Goal: Transaction & Acquisition: Purchase product/service

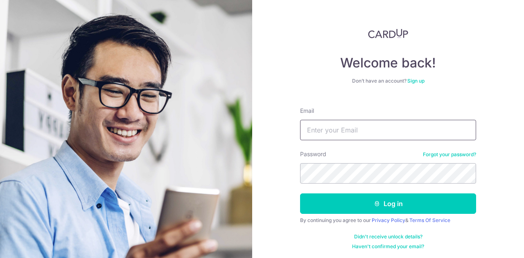
type input "[EMAIL_ADDRESS][DOMAIN_NAME]"
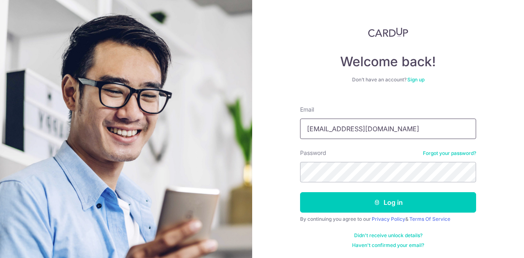
click at [401, 135] on input "[EMAIL_ADDRESS][DOMAIN_NAME]" at bounding box center [388, 129] width 176 height 20
click at [300, 192] on button "Log in" at bounding box center [388, 202] width 176 height 20
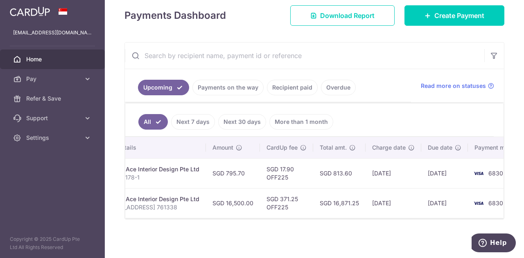
scroll to position [0, 232]
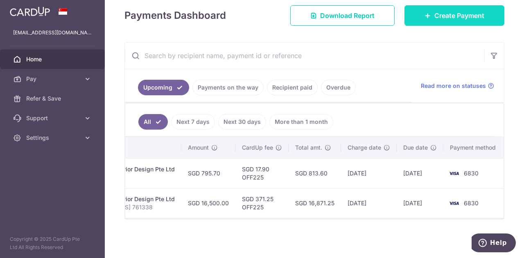
click at [431, 9] on link "Create Payment" at bounding box center [454, 15] width 100 height 20
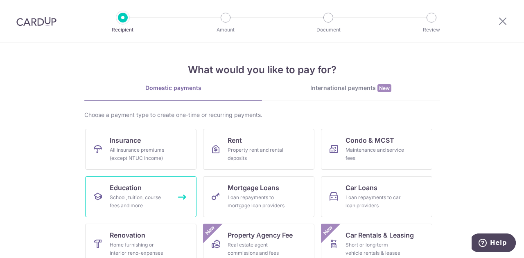
scroll to position [41, 0]
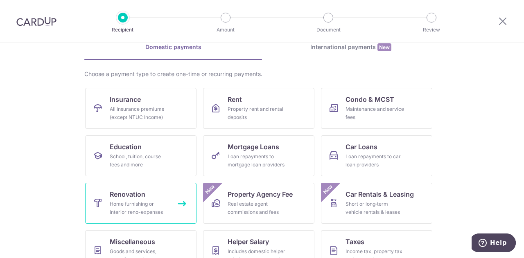
click at [140, 194] on span "Renovation" at bounding box center [128, 195] width 36 height 10
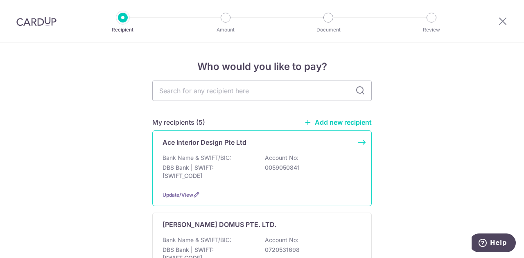
click at [236, 173] on p "DBS Bank | SWIFT: DBSSSGSGXXX" at bounding box center [208, 172] width 92 height 16
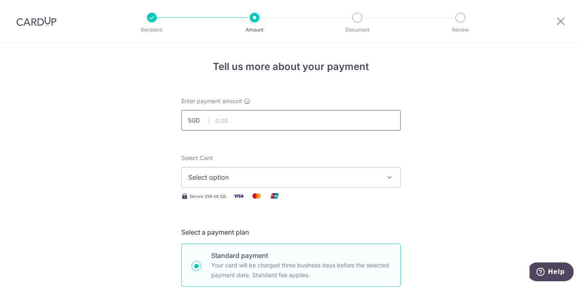
click at [239, 117] on input "text" at bounding box center [290, 120] width 219 height 20
type input "5,668.00"
click at [221, 178] on span "Select option" at bounding box center [283, 177] width 191 height 10
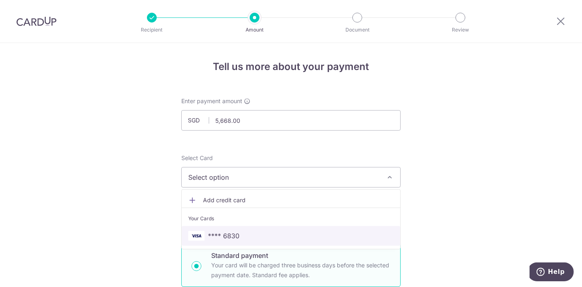
click at [223, 234] on span "**** 6830" at bounding box center [224, 236] width 32 height 10
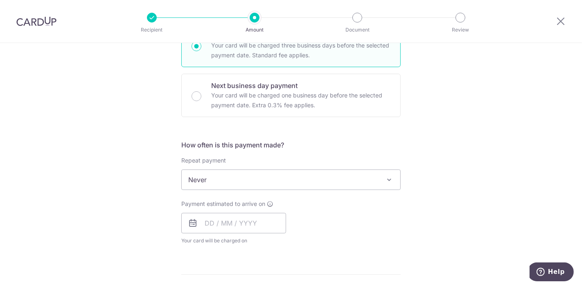
scroll to position [273, 0]
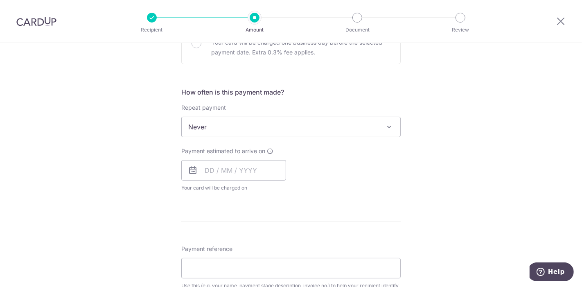
click at [236, 179] on div "Payment estimated to arrive on Your card will be charged on for the first payme…" at bounding box center [233, 169] width 105 height 45
click at [232, 174] on input "text" at bounding box center [233, 170] width 105 height 20
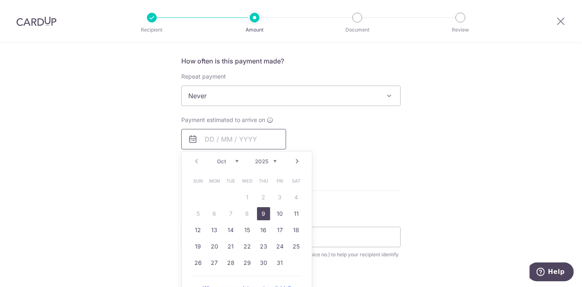
scroll to position [318, 0]
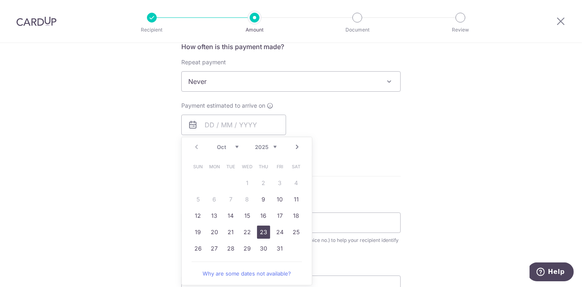
click at [266, 230] on link "23" at bounding box center [263, 232] width 13 height 13
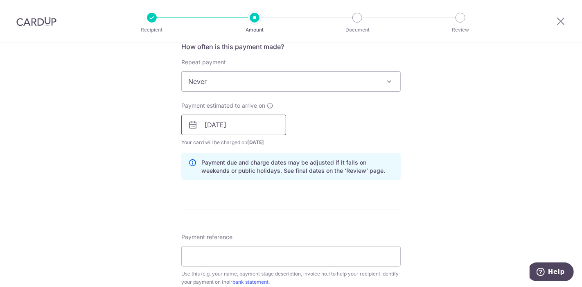
click at [232, 120] on input "23/10/2025" at bounding box center [233, 125] width 105 height 20
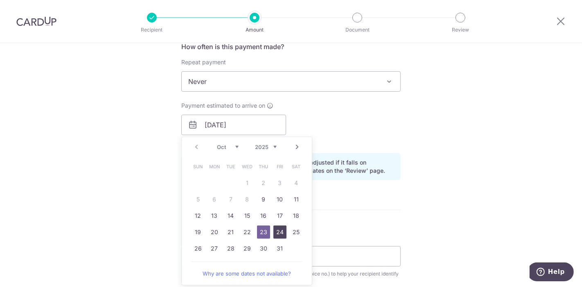
click at [277, 233] on link "24" at bounding box center [279, 232] width 13 height 13
type input "24/10/2025"
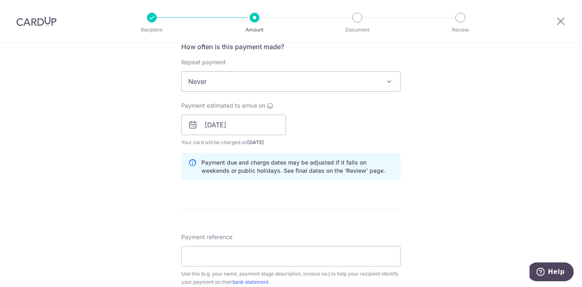
click at [481, 130] on div "Tell us more about your payment Enter payment amount SGD 5,668.00 5668.00 Selec…" at bounding box center [291, 139] width 582 height 829
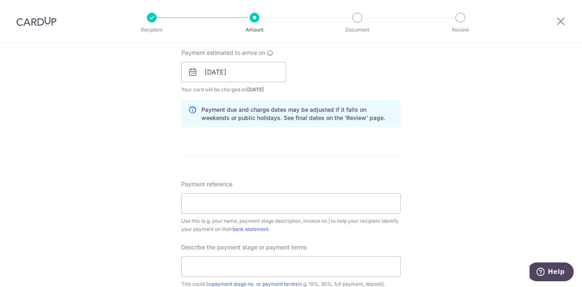
scroll to position [455, 0]
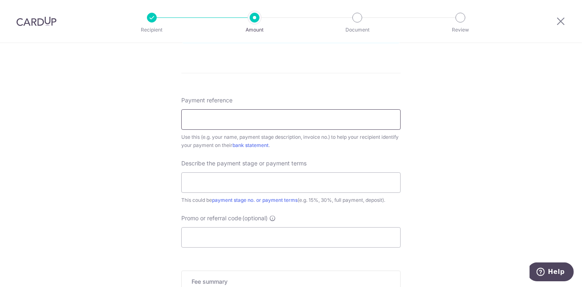
click at [227, 124] on input "Payment reference" at bounding box center [290, 119] width 219 height 20
type input "RR 338A Yishun Ave 6 14-661 761338"
click at [232, 179] on input "text" at bounding box center [290, 182] width 219 height 20
type input "8th Payment Full"
click at [228, 232] on input "Promo or referral code (optional)" at bounding box center [290, 237] width 219 height 20
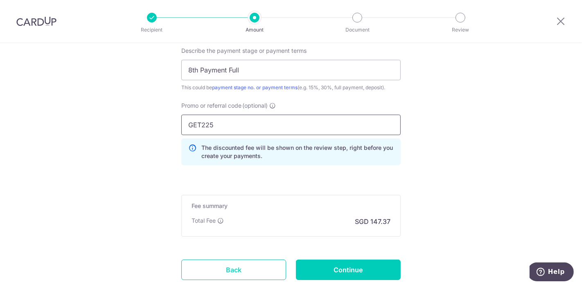
scroll to position [620, 0]
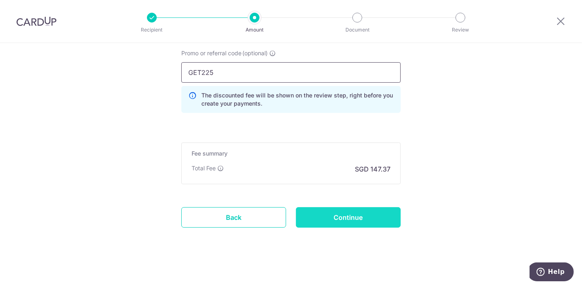
type input "GET225"
click at [363, 210] on input "Continue" at bounding box center [348, 217] width 105 height 20
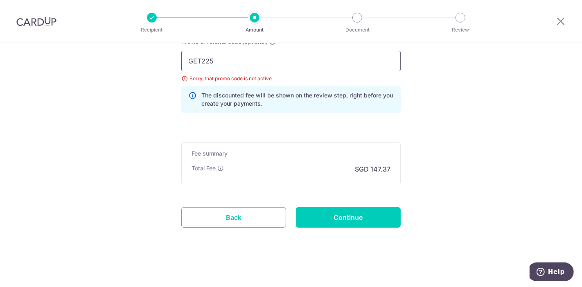
drag, startPoint x: 199, startPoint y: 62, endPoint x: 152, endPoint y: 63, distance: 46.7
type input "OFF225"
click at [343, 216] on input "Continue" at bounding box center [348, 217] width 105 height 20
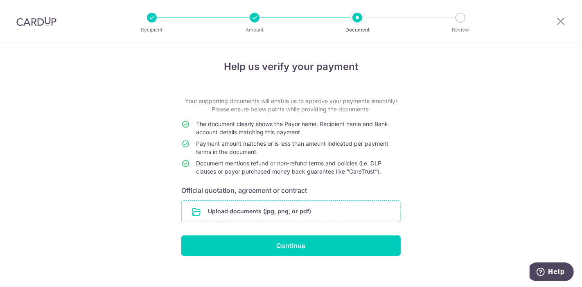
click at [323, 217] on input "file" at bounding box center [291, 211] width 219 height 21
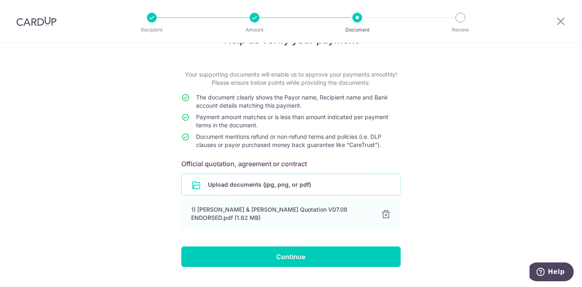
scroll to position [40, 0]
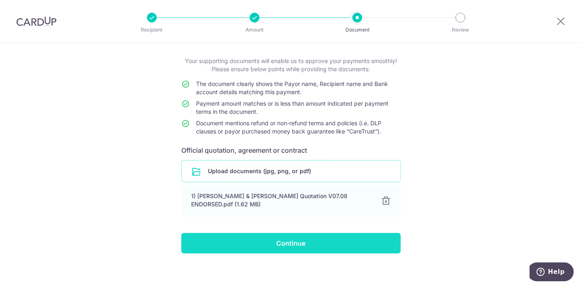
click at [300, 238] on input "Continue" at bounding box center [290, 243] width 219 height 20
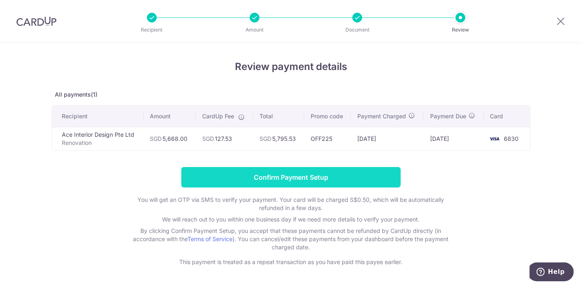
click at [293, 179] on input "Confirm Payment Setup" at bounding box center [290, 177] width 219 height 20
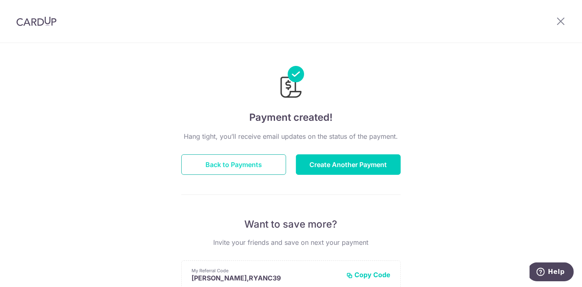
click at [265, 166] on button "Back to Payments" at bounding box center [233, 164] width 105 height 20
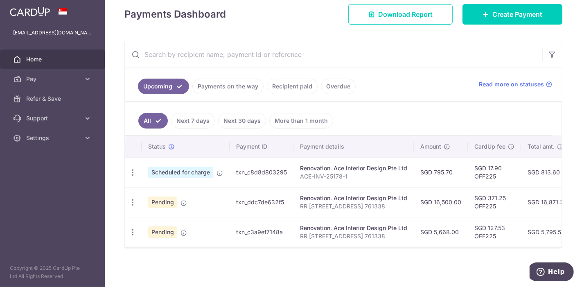
scroll to position [0, 43]
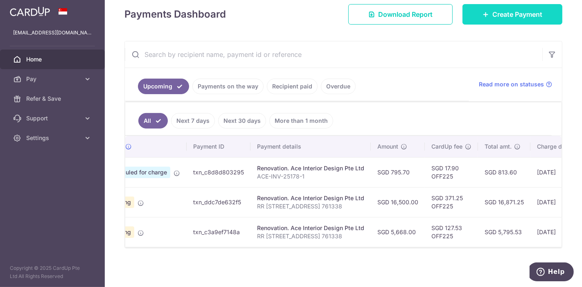
click at [483, 14] on icon at bounding box center [486, 14] width 7 height 7
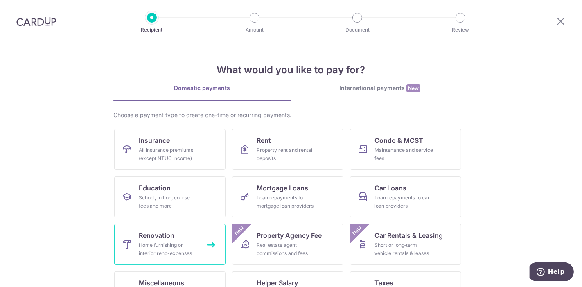
click at [159, 244] on div "Home furnishing or interior reno-expenses" at bounding box center [168, 249] width 59 height 16
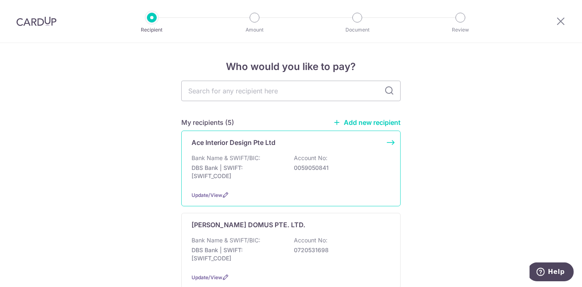
click at [268, 163] on div "Bank Name & SWIFT/BIC: DBS Bank | SWIFT: [SWIFT_CODE] Account No: 0059050841" at bounding box center [291, 169] width 199 height 30
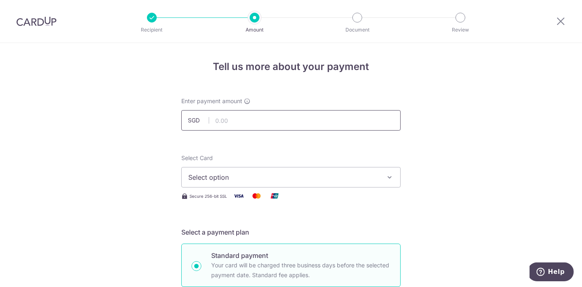
click at [243, 121] on input "text" at bounding box center [290, 120] width 219 height 20
click at [238, 126] on input "text" at bounding box center [290, 120] width 219 height 20
type input "2,818.30"
click at [232, 188] on div "Select Card Select option Add credit card Your Cards **** 6830 Secure 256-bit S…" at bounding box center [290, 177] width 219 height 47
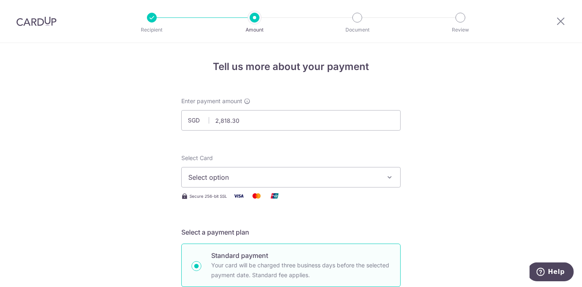
click at [232, 184] on button "Select option" at bounding box center [290, 177] width 219 height 20
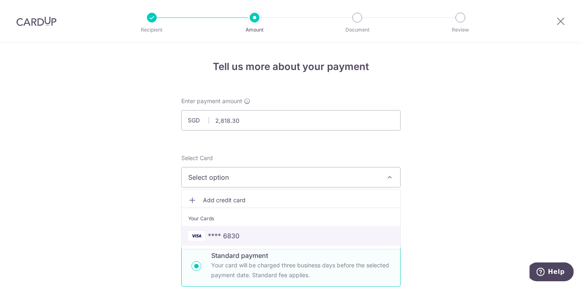
click at [227, 235] on span "**** 6830" at bounding box center [224, 236] width 32 height 10
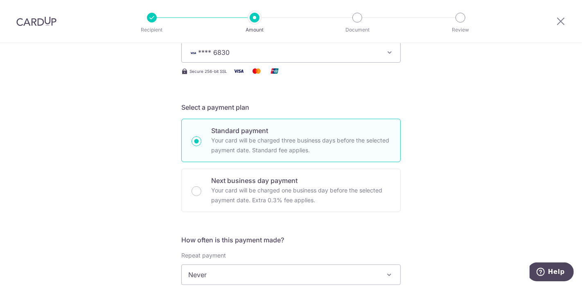
scroll to position [182, 0]
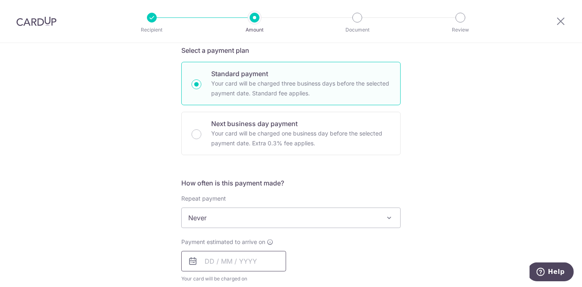
click at [223, 256] on input "text" at bounding box center [233, 261] width 105 height 20
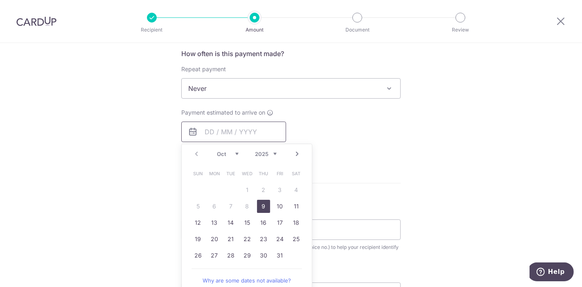
scroll to position [363, 0]
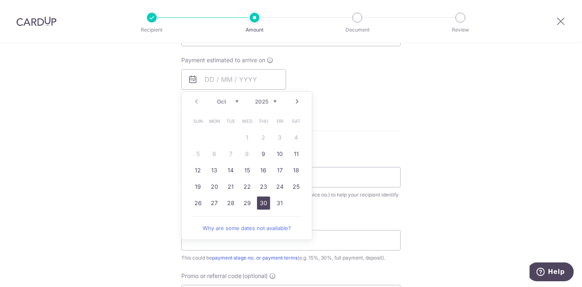
click at [261, 200] on link "30" at bounding box center [263, 202] width 13 height 13
type input "30/10/2025"
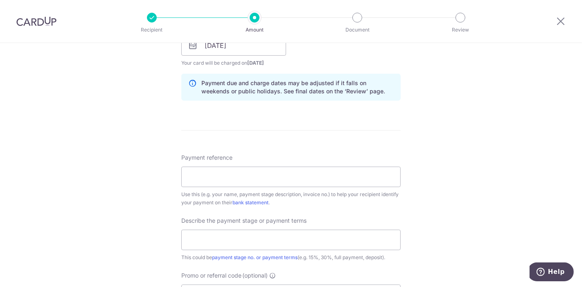
scroll to position [409, 0]
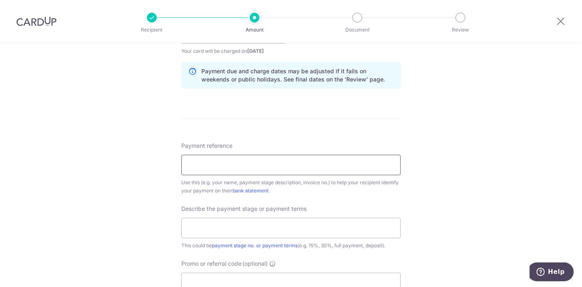
click at [214, 155] on input "Payment reference" at bounding box center [290, 165] width 219 height 20
type input "RR 338A Yishun Ave 6 14-661 761338"
click at [223, 227] on input "text" at bounding box center [290, 228] width 219 height 20
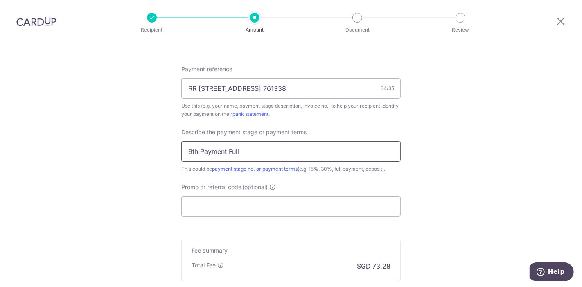
scroll to position [546, 0]
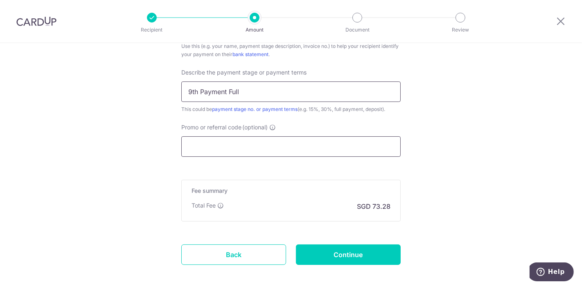
type input "9th Payment Full"
click at [243, 140] on input "Promo or referral code (optional)" at bounding box center [290, 146] width 219 height 20
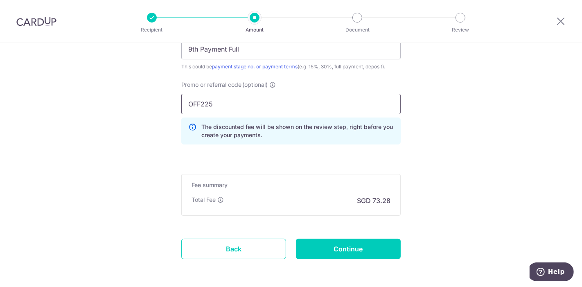
scroll to position [620, 0]
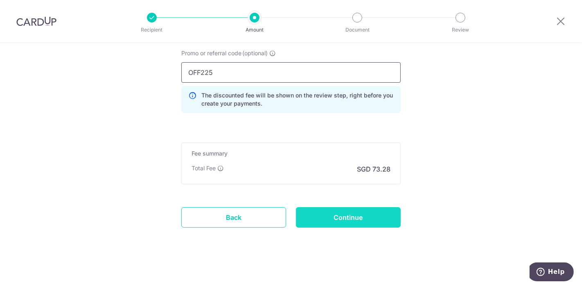
type input "OFF225"
click at [336, 222] on input "Continue" at bounding box center [348, 217] width 105 height 20
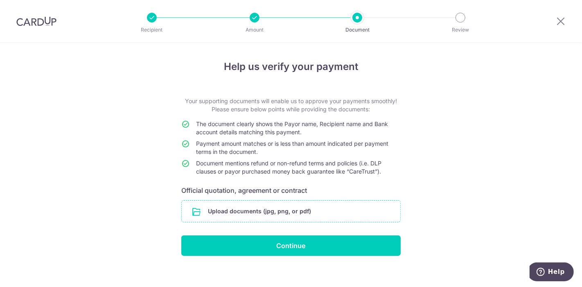
drag, startPoint x: 0, startPoint y: 0, endPoint x: 257, endPoint y: 215, distance: 335.0
click at [257, 215] on input "file" at bounding box center [291, 211] width 219 height 21
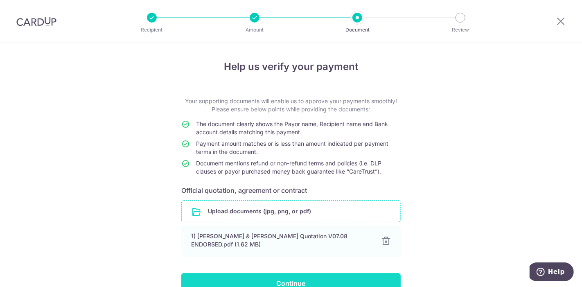
click at [302, 273] on input "Continue" at bounding box center [290, 283] width 219 height 20
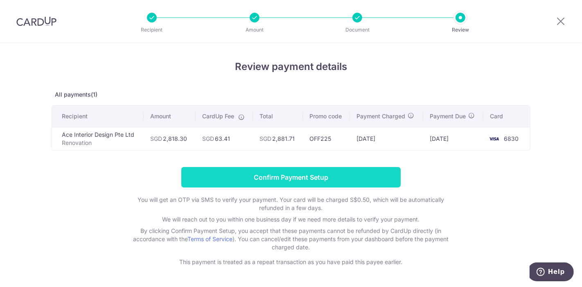
click at [279, 181] on input "Confirm Payment Setup" at bounding box center [290, 177] width 219 height 20
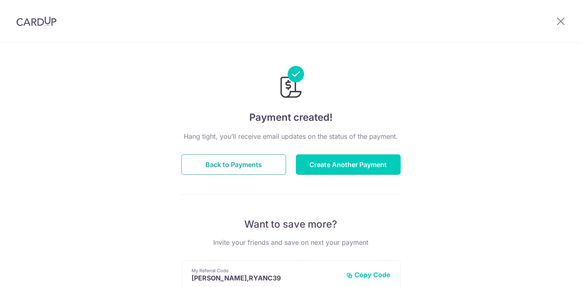
click at [267, 168] on button "Back to Payments" at bounding box center [233, 164] width 105 height 20
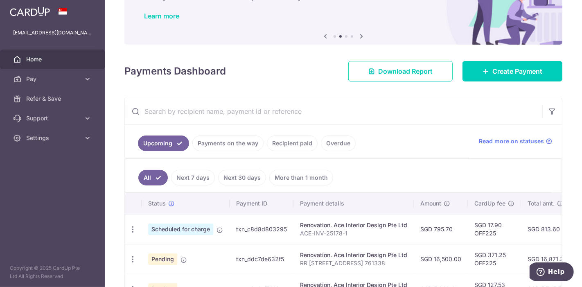
scroll to position [45, 0]
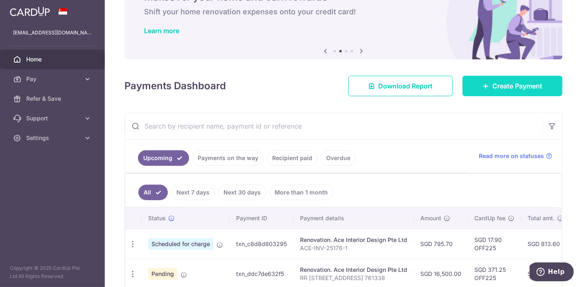
click at [483, 85] on icon at bounding box center [486, 86] width 7 height 7
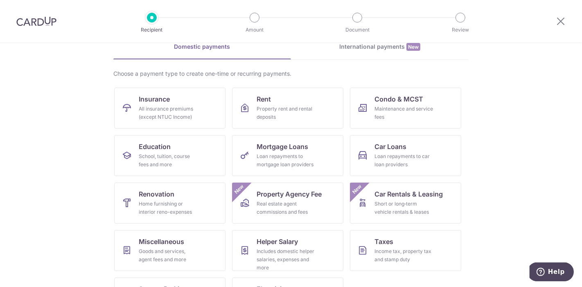
scroll to position [79, 0]
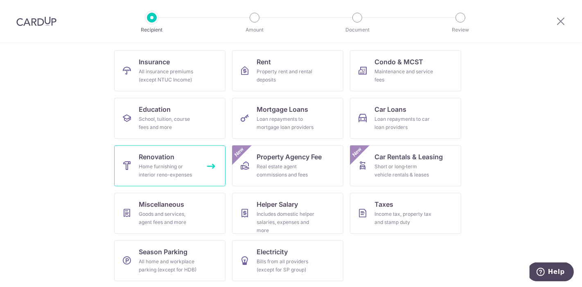
click at [159, 175] on div "Home furnishing or interior reno-expenses" at bounding box center [168, 170] width 59 height 16
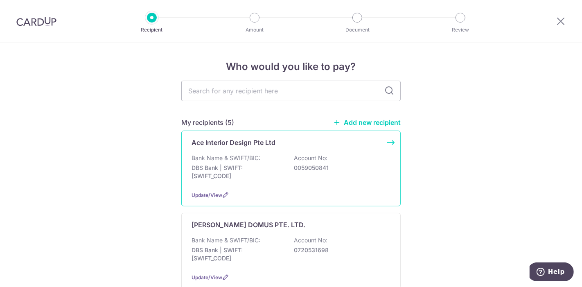
click at [257, 153] on div "Ace Interior Design Pte Ltd Bank Name & SWIFT/BIC: DBS Bank | SWIFT: [SWIFT_COD…" at bounding box center [290, 169] width 219 height 76
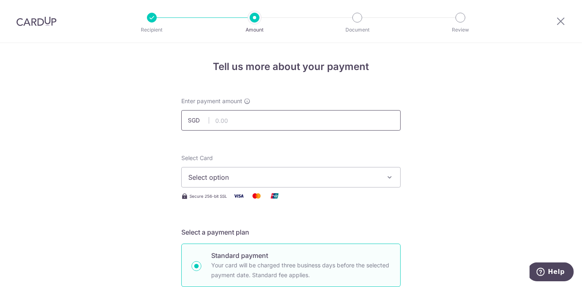
click at [229, 124] on input "text" at bounding box center [290, 120] width 219 height 20
type input "849.40"
click at [216, 172] on span "Select option" at bounding box center [283, 177] width 191 height 10
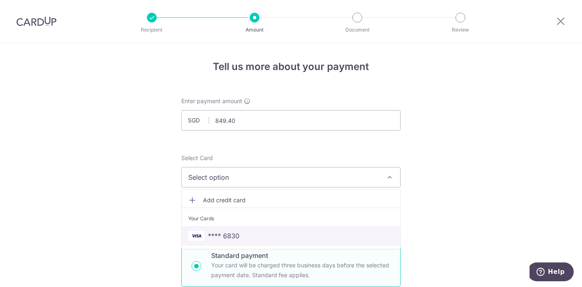
click at [230, 231] on span "**** 6830" at bounding box center [224, 236] width 32 height 10
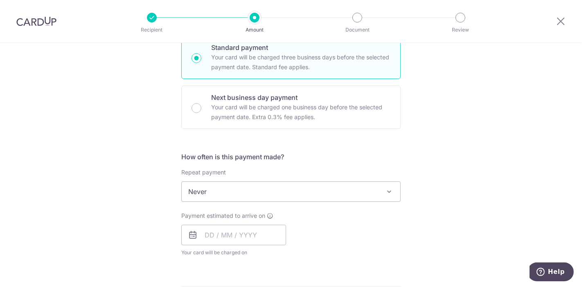
scroll to position [227, 0]
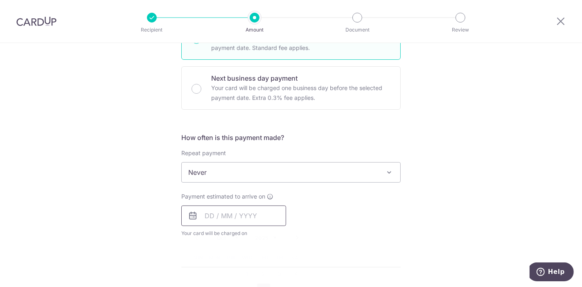
click at [218, 219] on input "text" at bounding box center [233, 215] width 105 height 20
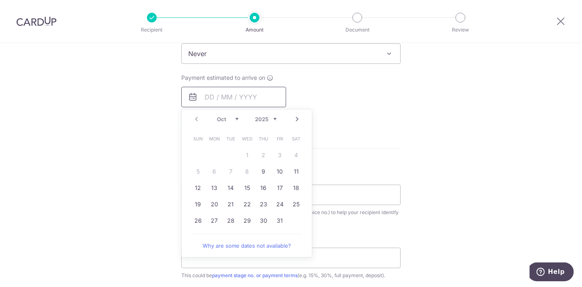
scroll to position [363, 0]
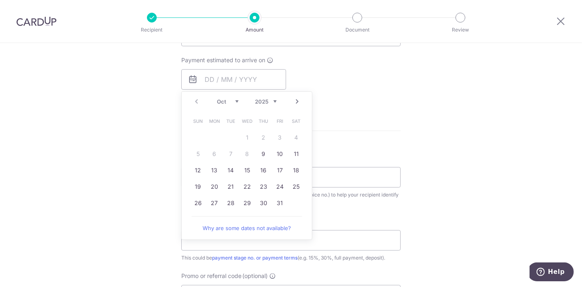
click at [293, 100] on link "Next" at bounding box center [297, 102] width 10 height 10
click at [278, 200] on link "28" at bounding box center [279, 202] width 13 height 13
type input "[DATE]"
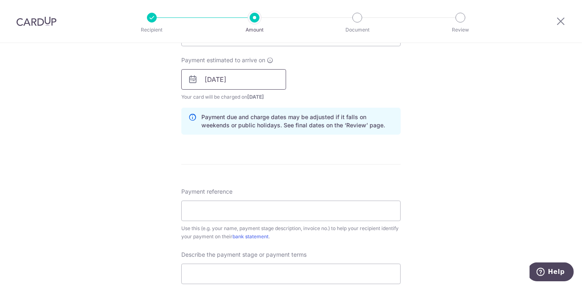
click at [238, 81] on input "[DATE]" at bounding box center [233, 79] width 105 height 20
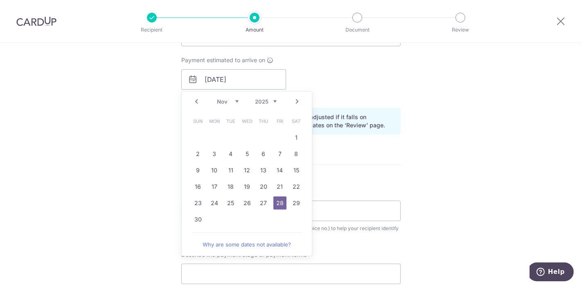
click at [342, 169] on form "Enter payment amount SGD 849.40 849.40 Select Card **** 6830 Add credit card Yo…" at bounding box center [290, 102] width 219 height 736
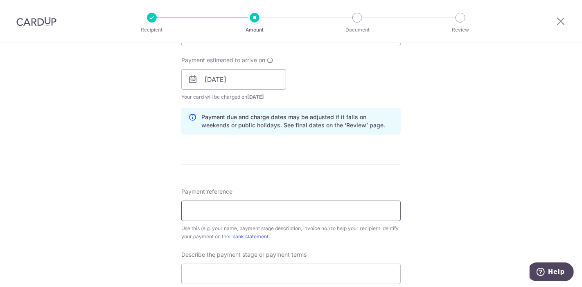
click at [273, 204] on input "Payment reference" at bounding box center [290, 211] width 219 height 20
click at [259, 204] on input "Payment reference" at bounding box center [290, 211] width 219 height 20
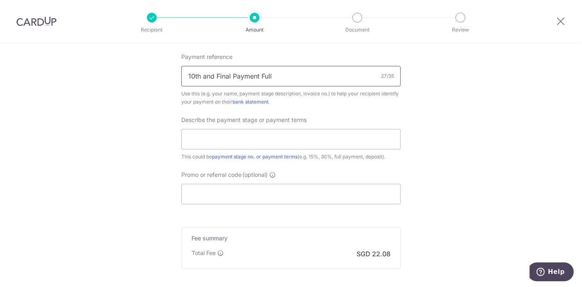
scroll to position [500, 0]
drag, startPoint x: 241, startPoint y: 70, endPoint x: 185, endPoint y: 68, distance: 56.1
click at [185, 68] on input "10th and Final Payment Full" at bounding box center [290, 74] width 219 height 20
type input "10th and Final Payment Full"
click at [246, 131] on input "text" at bounding box center [290, 137] width 219 height 20
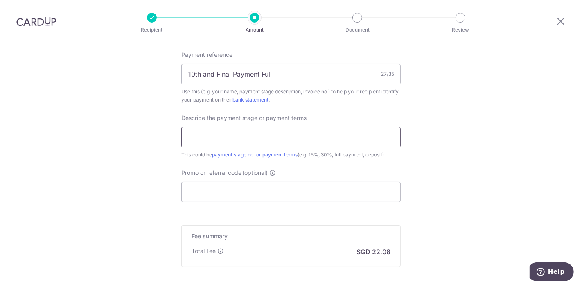
paste input "10th and Final Payment Full"
type input "10th and Final Payment Full"
click at [251, 77] on input "10th and Final Payment Full" at bounding box center [290, 74] width 219 height 20
drag, startPoint x: 275, startPoint y: 71, endPoint x: 148, endPoint y: 67, distance: 126.5
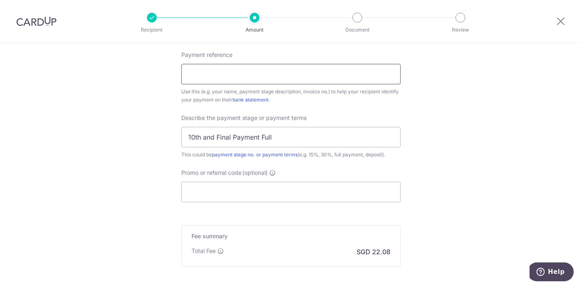
click at [200, 83] on input "Payment reference" at bounding box center [290, 74] width 219 height 20
click at [203, 79] on input "Payment reference" at bounding box center [290, 74] width 219 height 20
type input "RR [STREET_ADDRESS] 761338"
click at [233, 194] on input "Promo or referral code (optional)" at bounding box center [290, 192] width 219 height 20
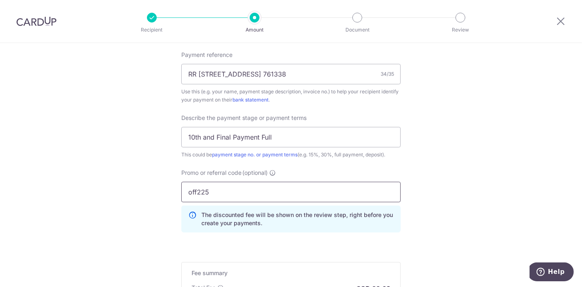
scroll to position [591, 0]
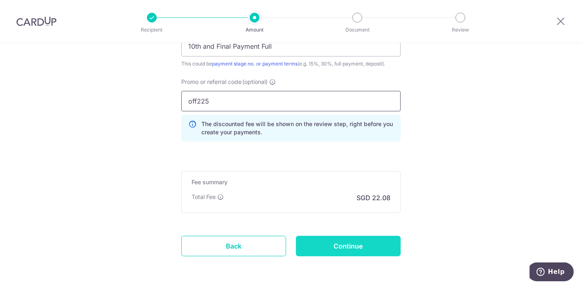
type input "off225"
click at [337, 236] on input "Continue" at bounding box center [348, 246] width 105 height 20
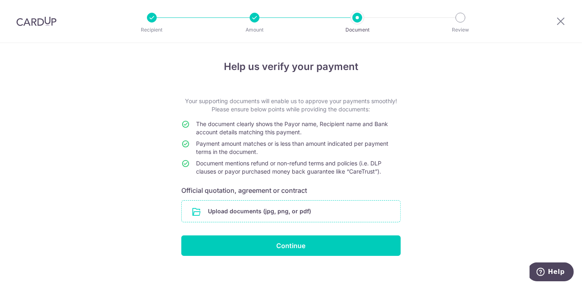
click at [274, 206] on input "file" at bounding box center [291, 211] width 219 height 21
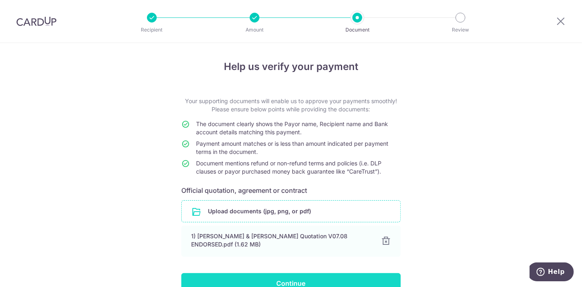
click at [295, 276] on input "Continue" at bounding box center [290, 283] width 219 height 20
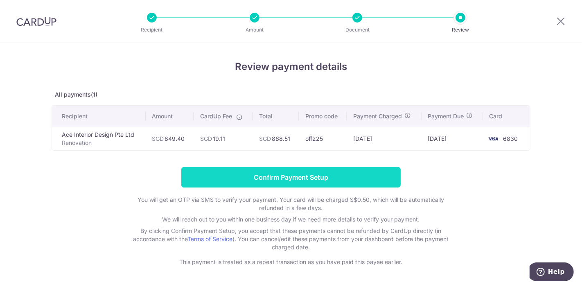
click at [287, 177] on input "Confirm Payment Setup" at bounding box center [290, 177] width 219 height 20
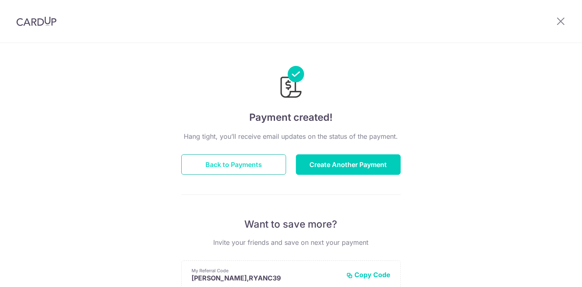
click at [259, 171] on button "Back to Payments" at bounding box center [233, 164] width 105 height 20
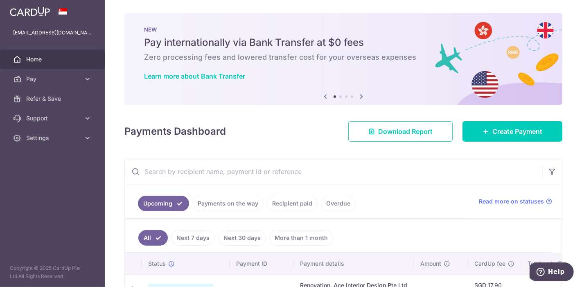
scroll to position [178, 0]
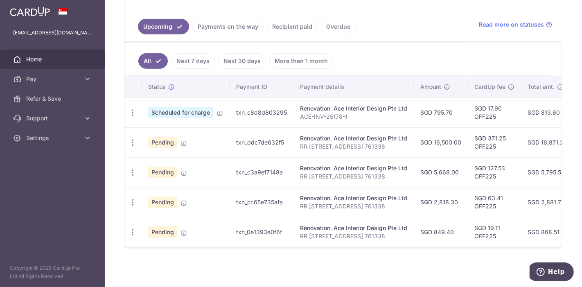
click at [392, 248] on div "× Pause Schedule Pause all future payments in this series Pause just this one p…" at bounding box center [343, 143] width 477 height 287
drag, startPoint x: 392, startPoint y: 248, endPoint x: 448, endPoint y: 246, distance: 56.5
click at [448, 246] on div "× Pause Schedule Pause all future payments in this series Pause just this one p…" at bounding box center [343, 143] width 477 height 287
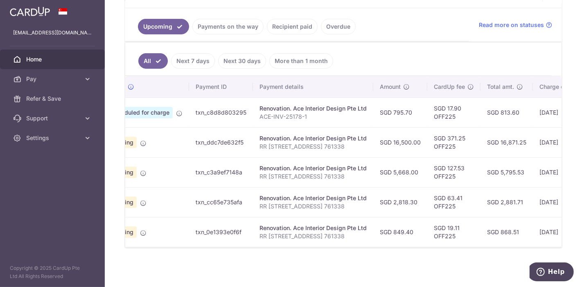
scroll to position [0, 0]
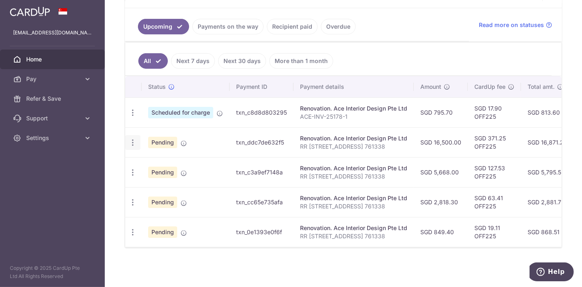
click at [132, 140] on icon "button" at bounding box center [133, 142] width 9 height 9
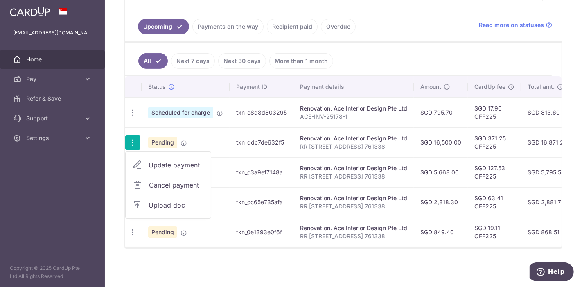
click at [168, 160] on span "Update payment" at bounding box center [177, 165] width 56 height 10
radio input "true"
type input "16,500.00"
type input "[DATE]"
type input "RR [STREET_ADDRESS] 761338"
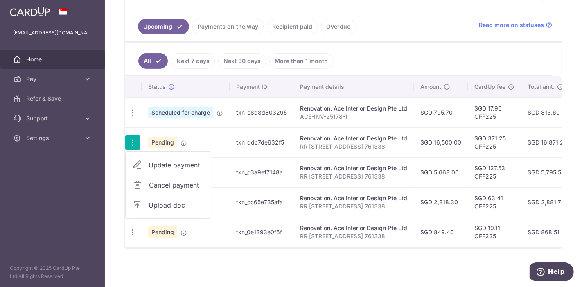
type input "7th Payment 2ND Split 50%"
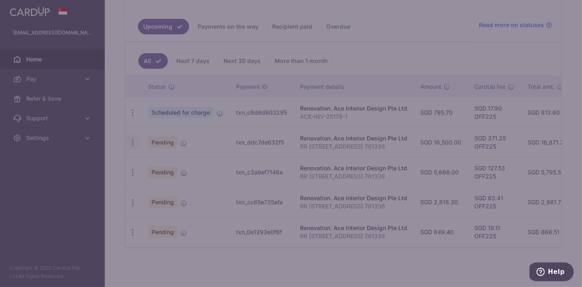
type input "OFF225"
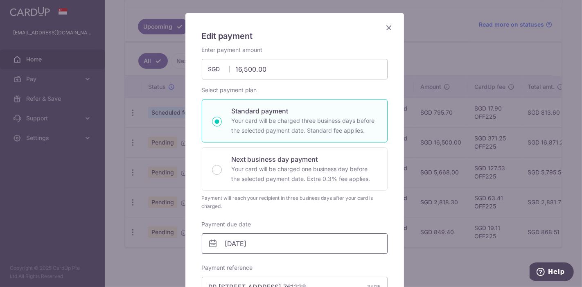
scroll to position [91, 0]
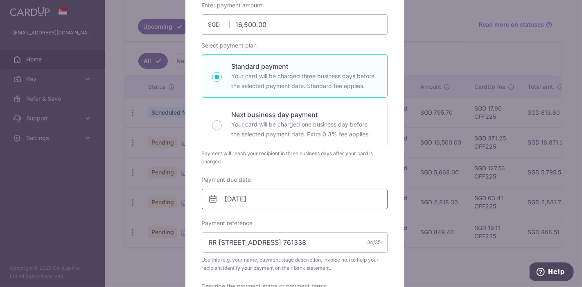
click at [265, 201] on input "[DATE]" at bounding box center [295, 199] width 186 height 20
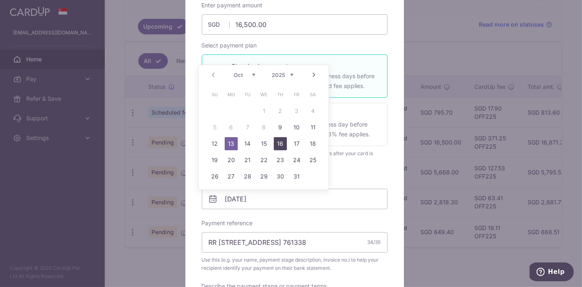
click at [280, 145] on link "16" at bounding box center [280, 143] width 13 height 13
type input "[DATE]"
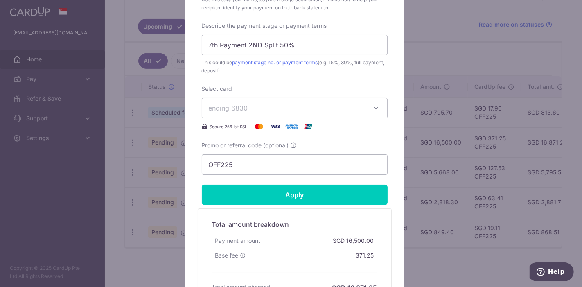
scroll to position [363, 0]
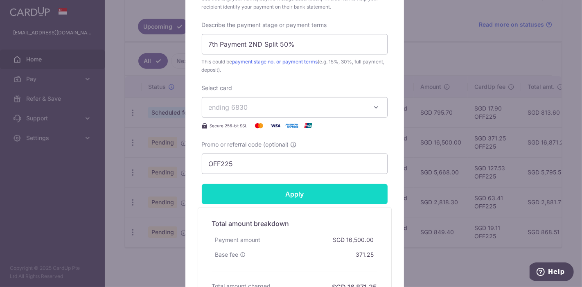
click at [289, 196] on input "Apply" at bounding box center [295, 194] width 186 height 20
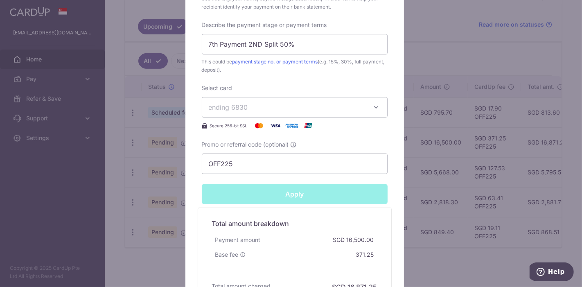
type input "Successfully Applied"
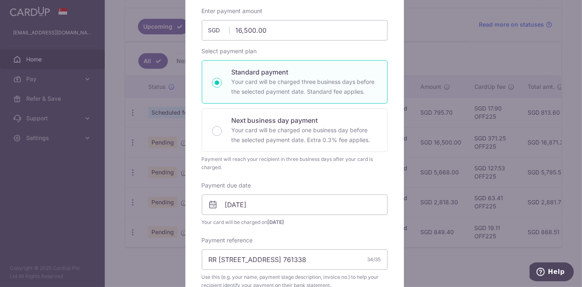
scroll to position [0, 0]
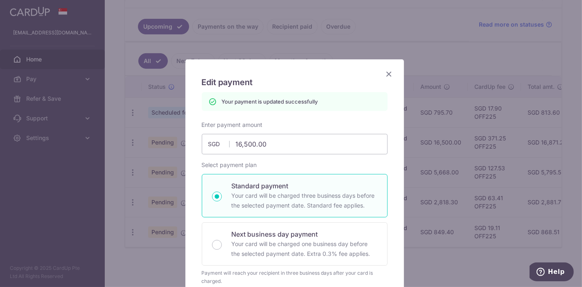
click at [386, 73] on icon "Close" at bounding box center [389, 74] width 10 height 10
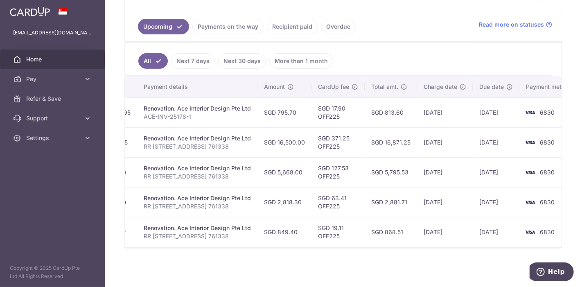
scroll to position [0, 162]
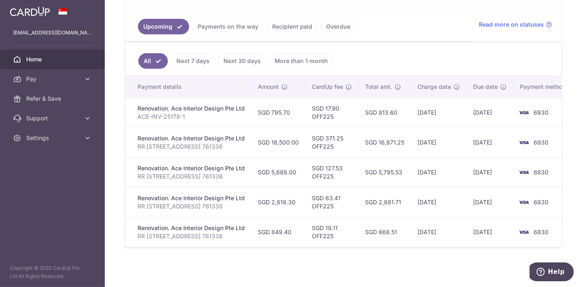
click at [230, 31] on link "Payments on the way" at bounding box center [227, 27] width 71 height 16
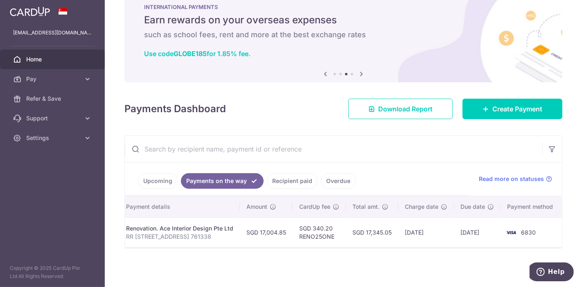
scroll to position [0, 0]
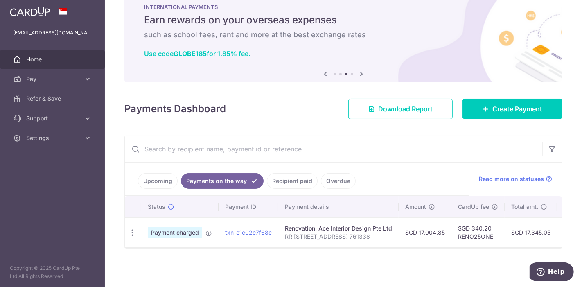
click at [151, 175] on link "Upcoming" at bounding box center [158, 181] width 40 height 16
